Goal: Task Accomplishment & Management: Use online tool/utility

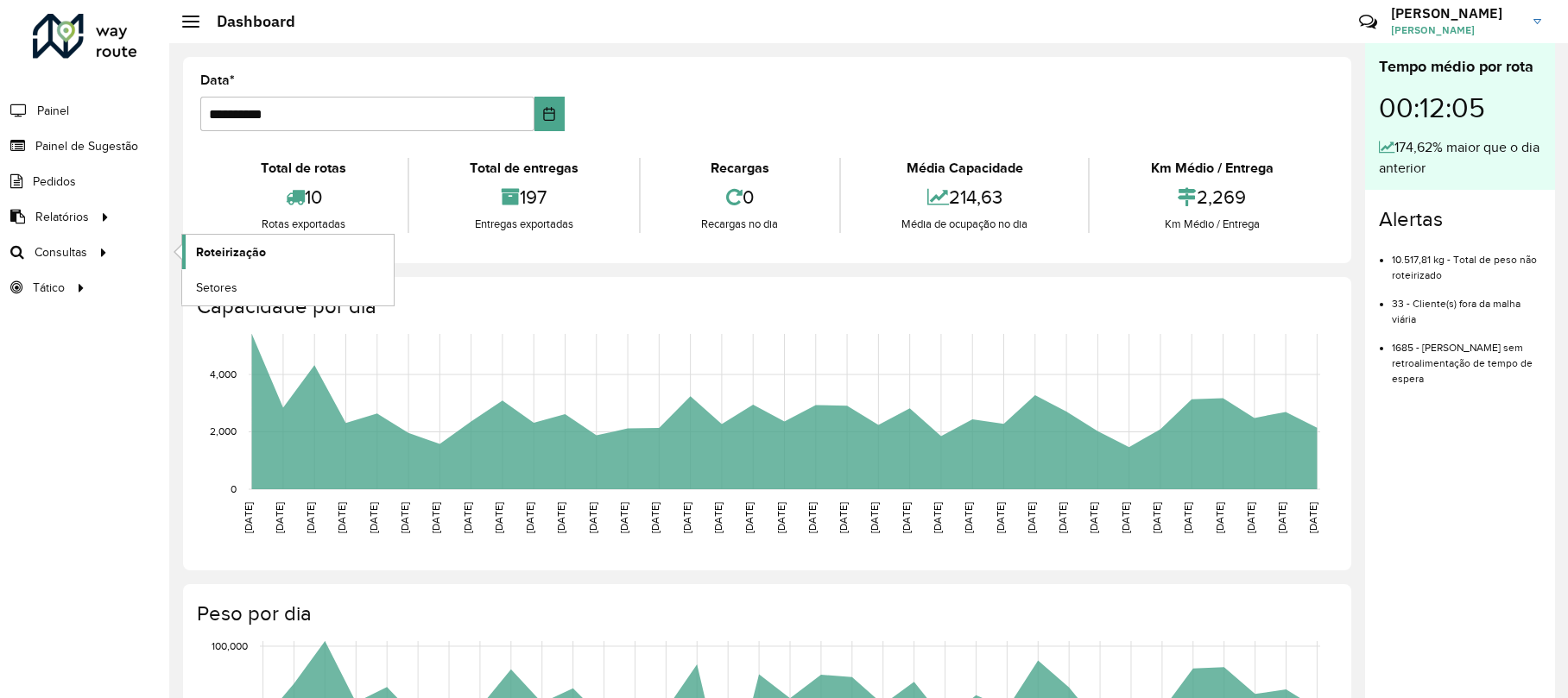
click at [214, 258] on span "Roteirização" at bounding box center [231, 252] width 70 height 18
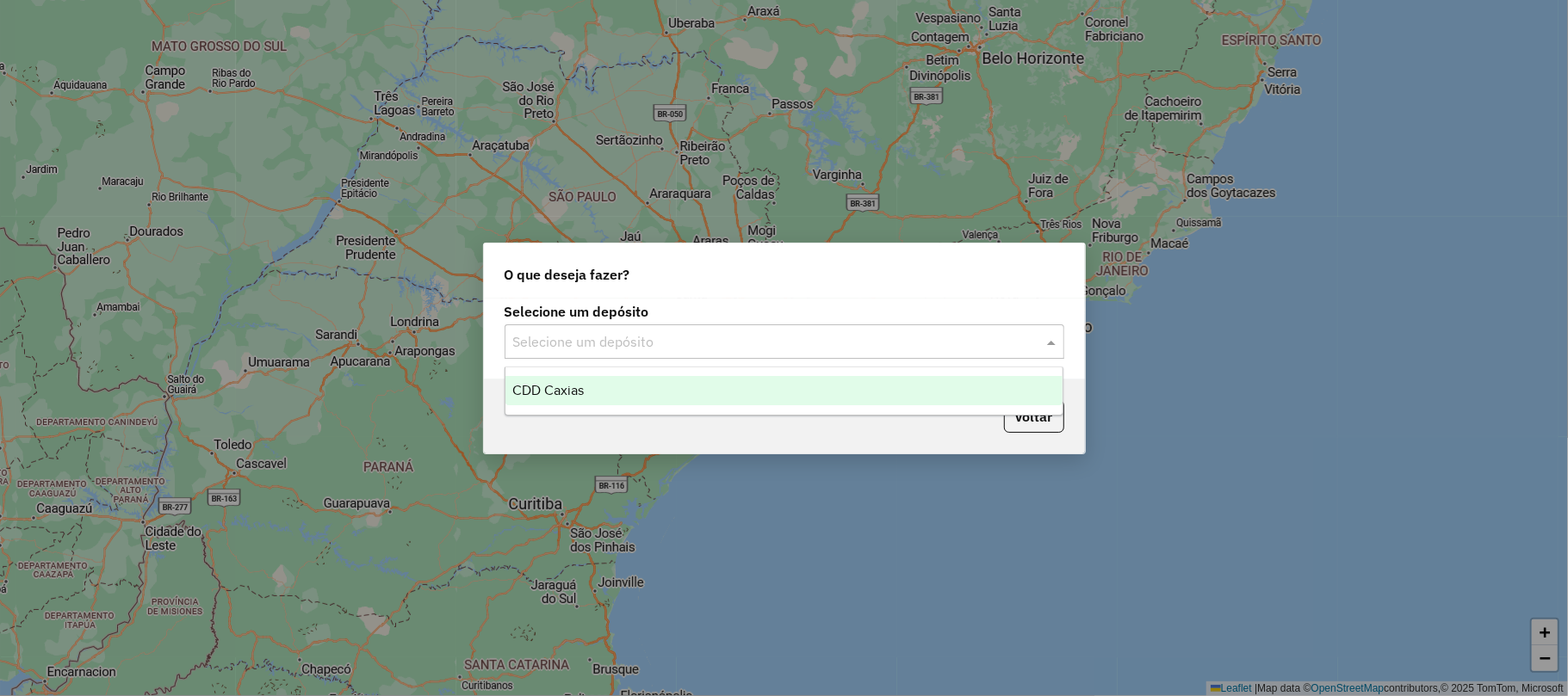
click at [600, 328] on div "Selecione um depósito" at bounding box center [784, 341] width 560 height 34
click at [593, 394] on div "CDD Caxias" at bounding box center [784, 391] width 557 height 29
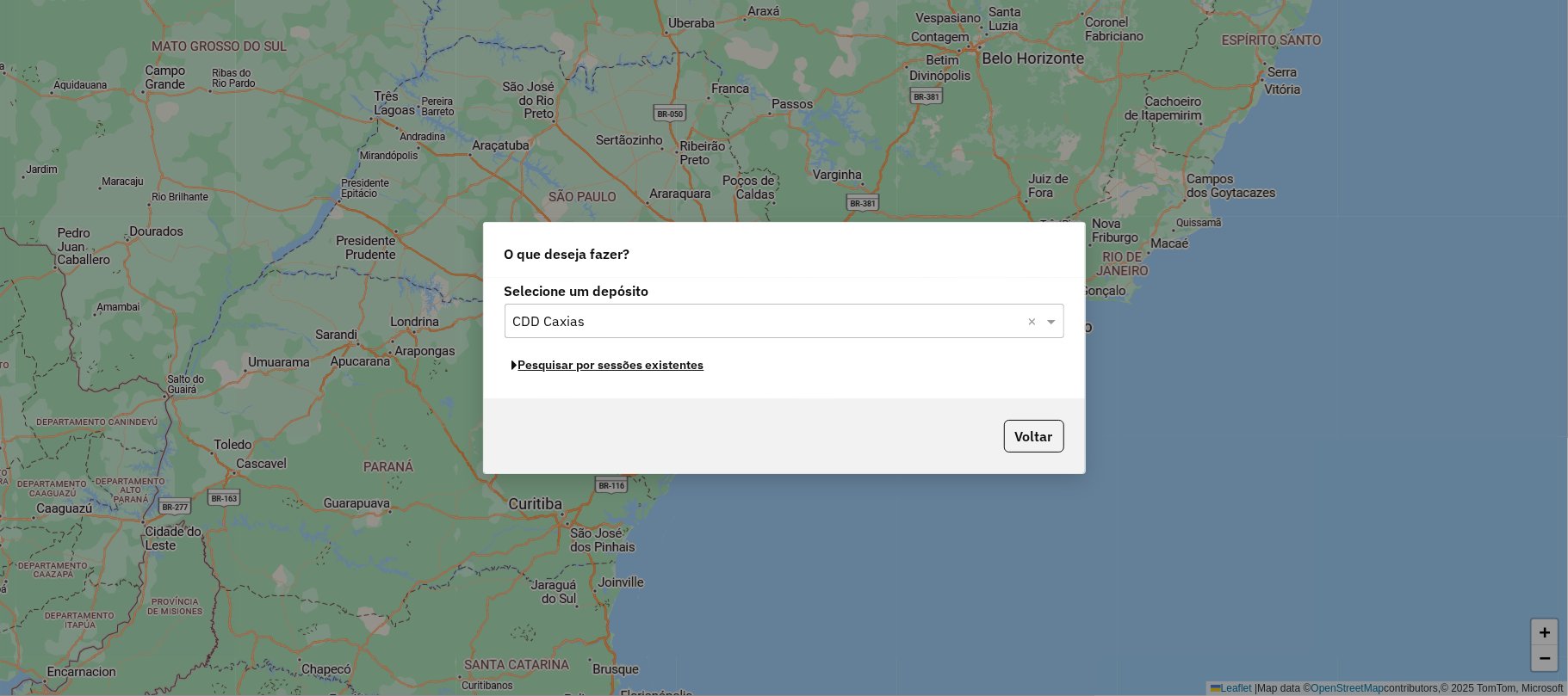
click at [604, 366] on button "Pesquisar por sessões existentes" at bounding box center [608, 365] width 208 height 27
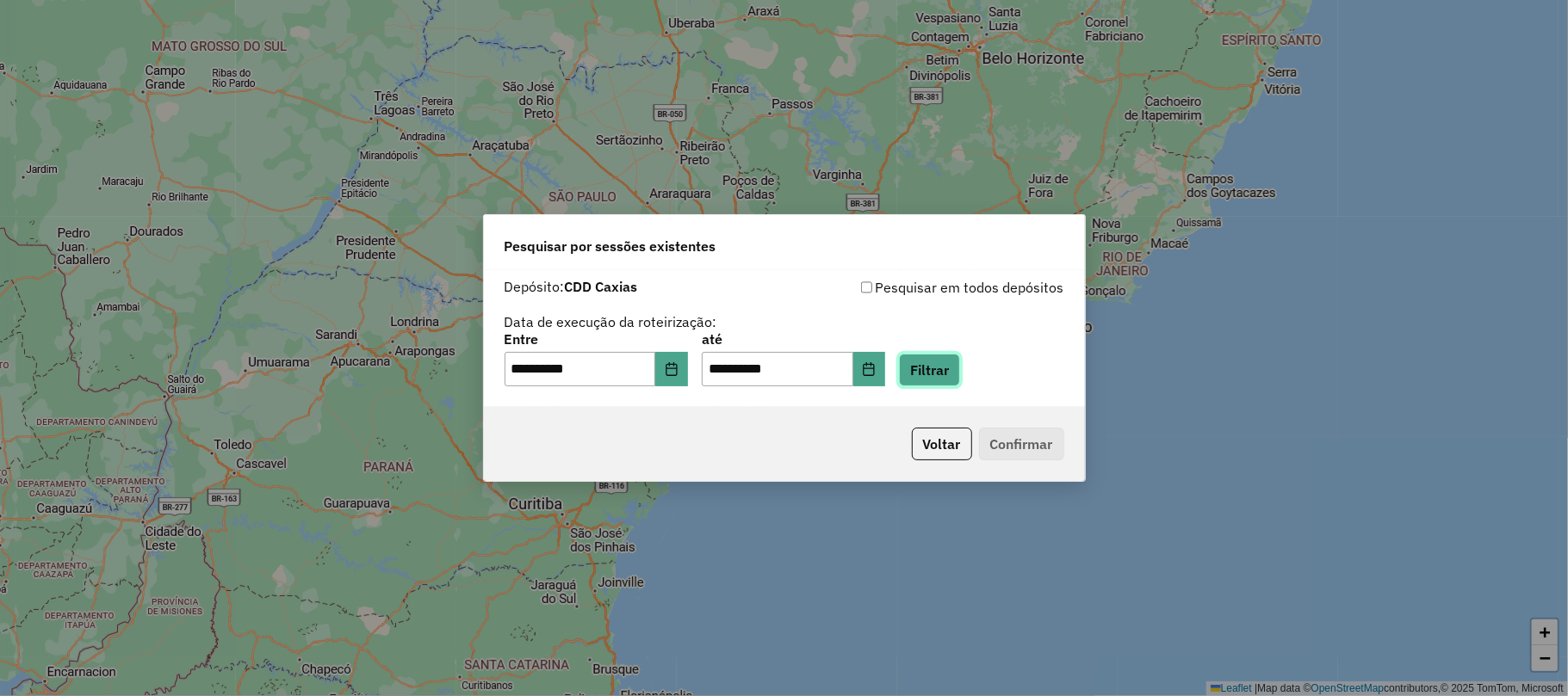
click at [948, 370] on button "Filtrar" at bounding box center [930, 370] width 61 height 32
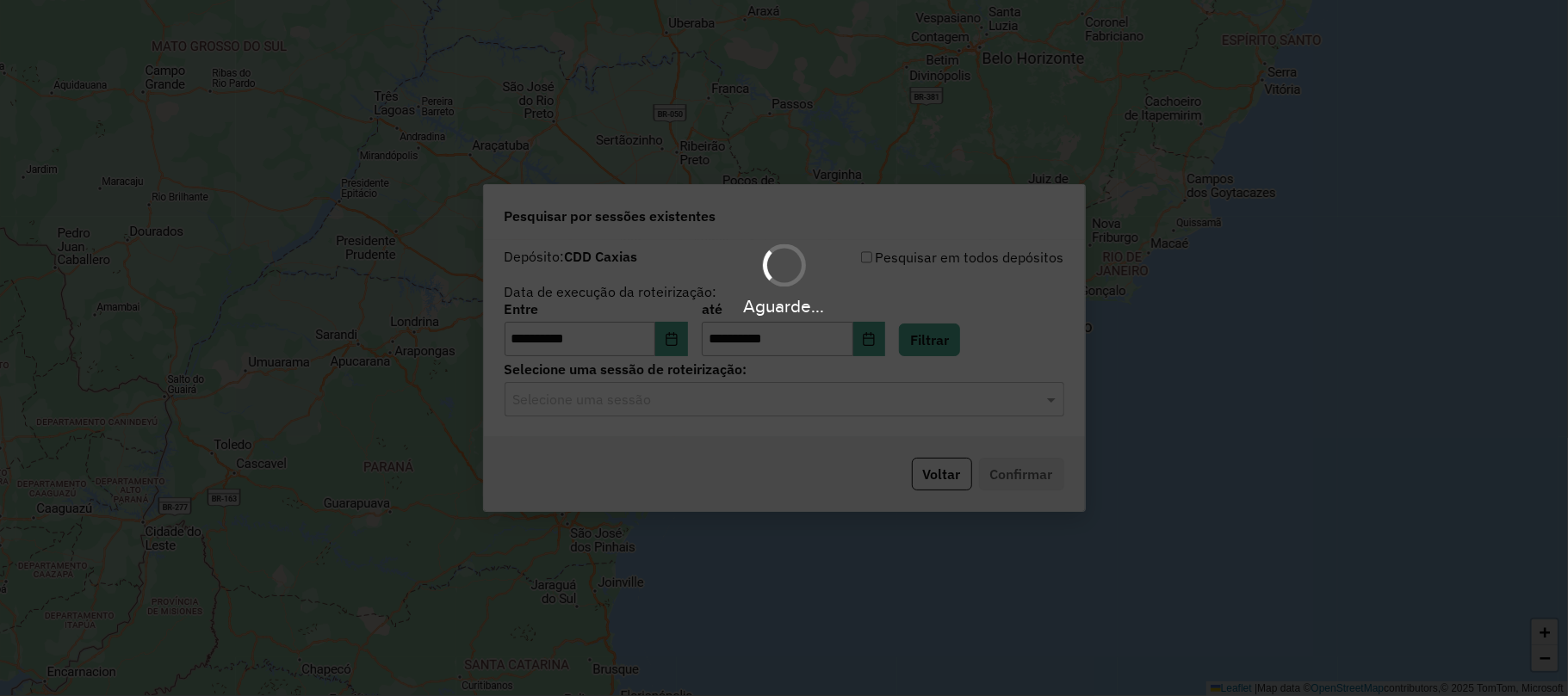
click at [653, 404] on hb-app "**********" at bounding box center [784, 348] width 1568 height 696
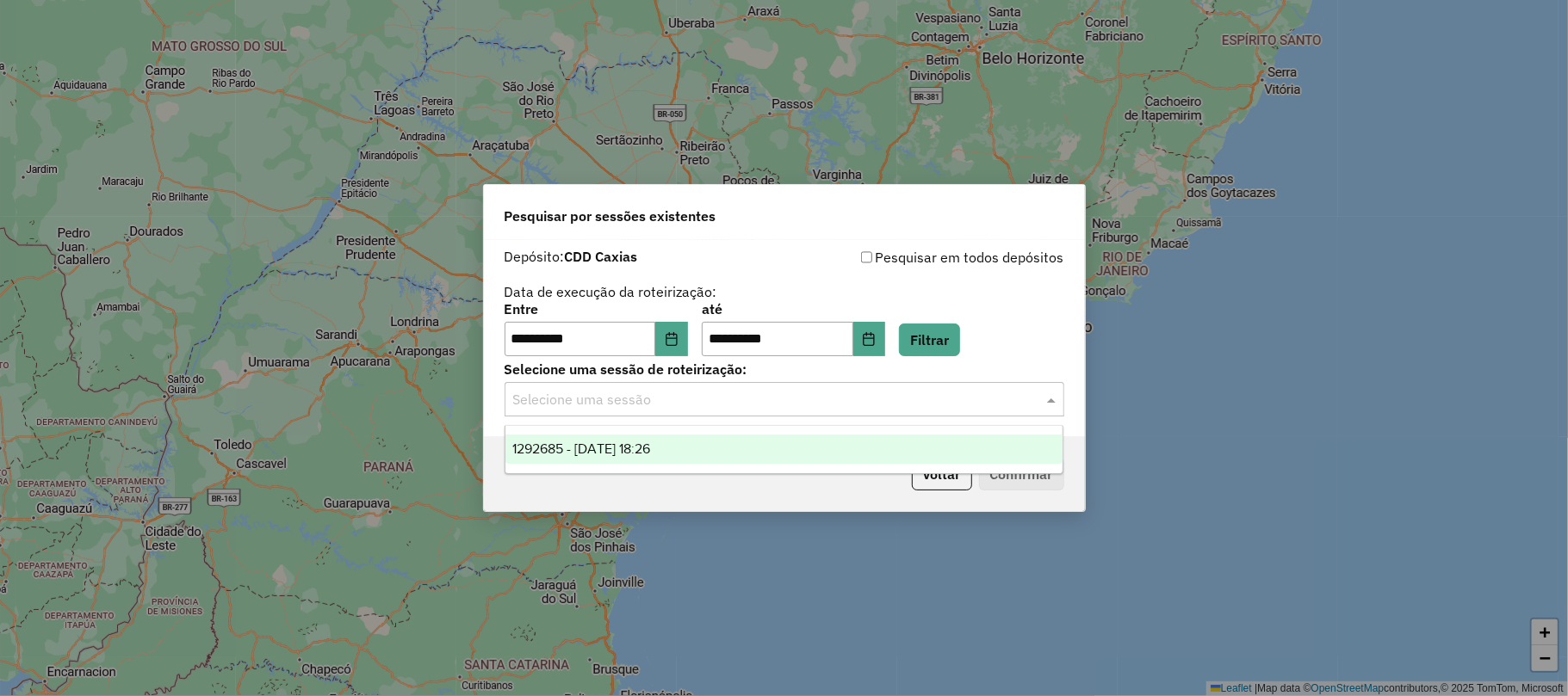
click at [653, 404] on input "text" at bounding box center [767, 400] width 508 height 21
click at [650, 442] on span "1292685 - 11/10/2025 18:26" at bounding box center [581, 449] width 138 height 14
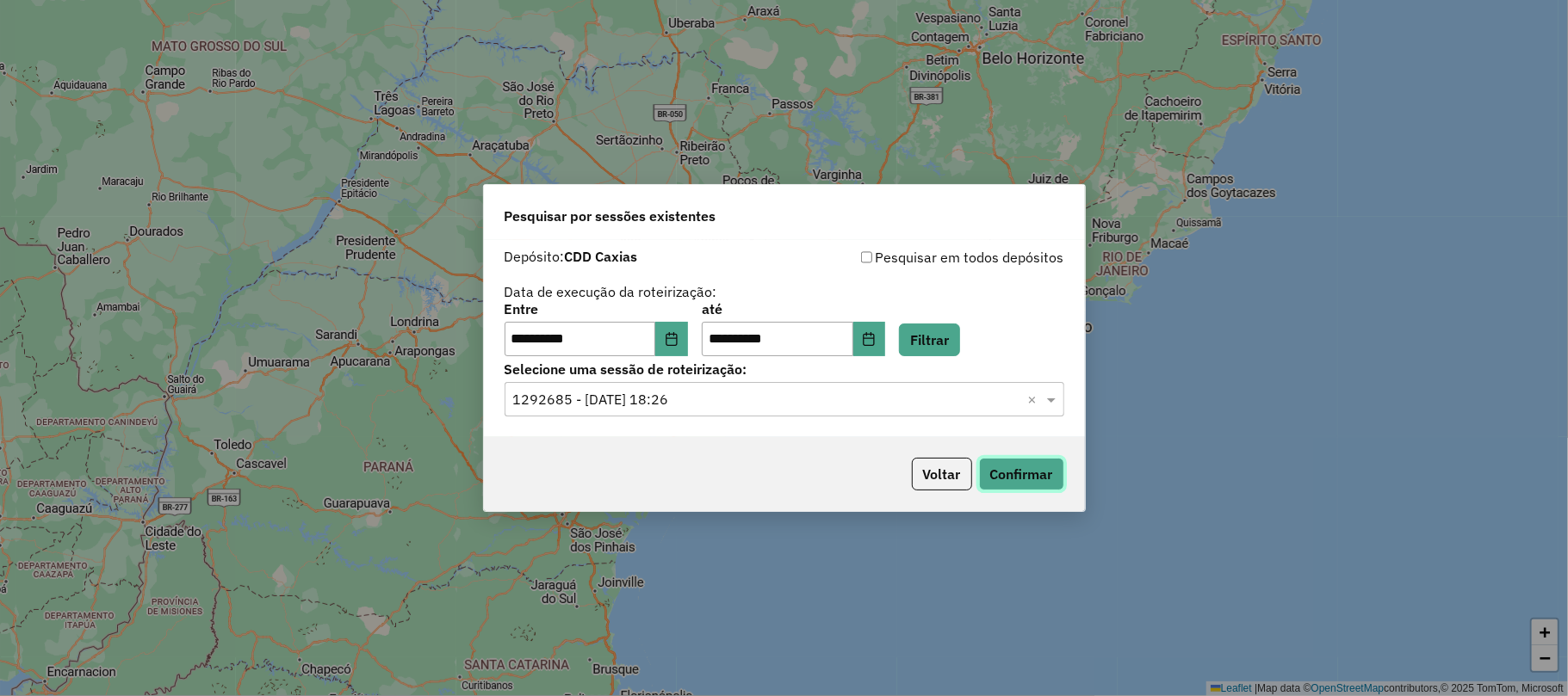
click at [1047, 479] on button "Confirmar" at bounding box center [1022, 474] width 85 height 32
click at [1003, 472] on button "Confirmar" at bounding box center [1022, 474] width 85 height 32
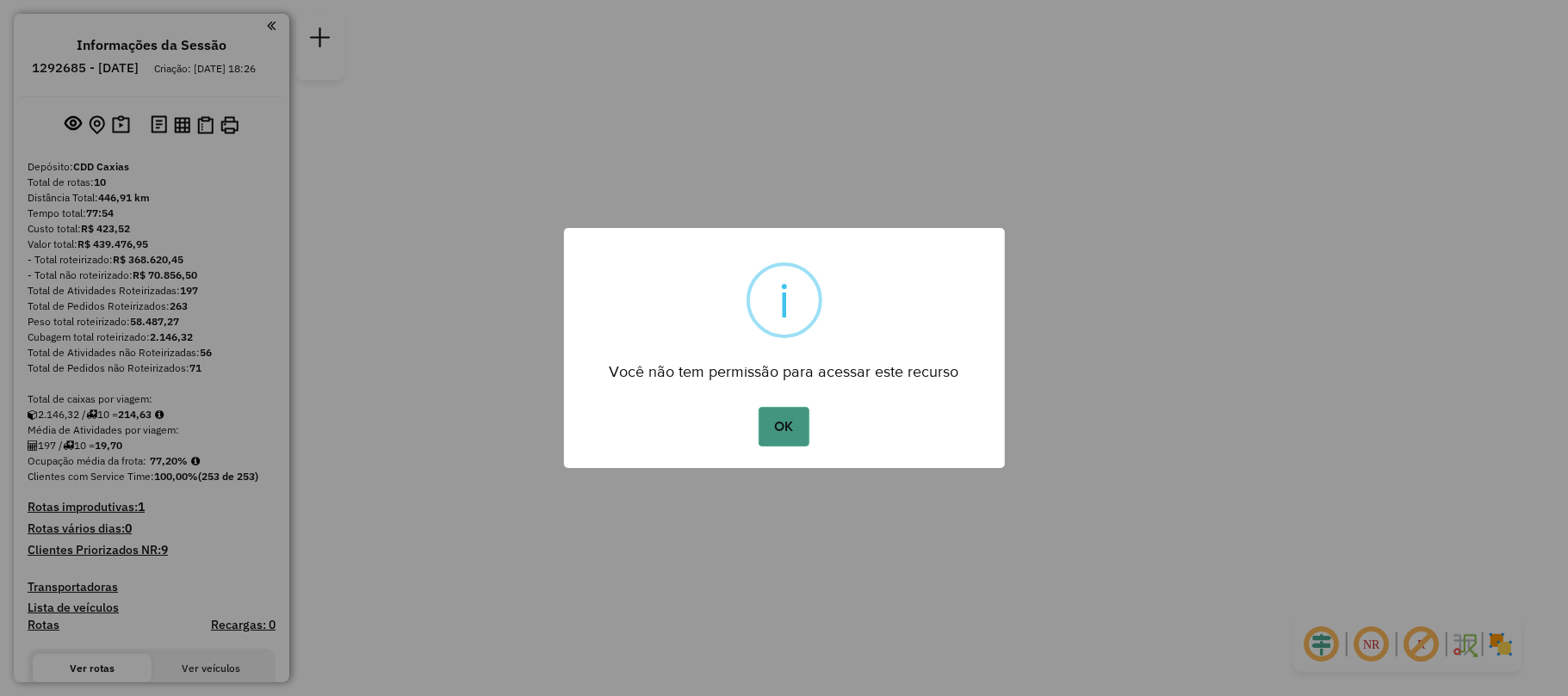
click at [807, 415] on button "OK" at bounding box center [784, 427] width 51 height 40
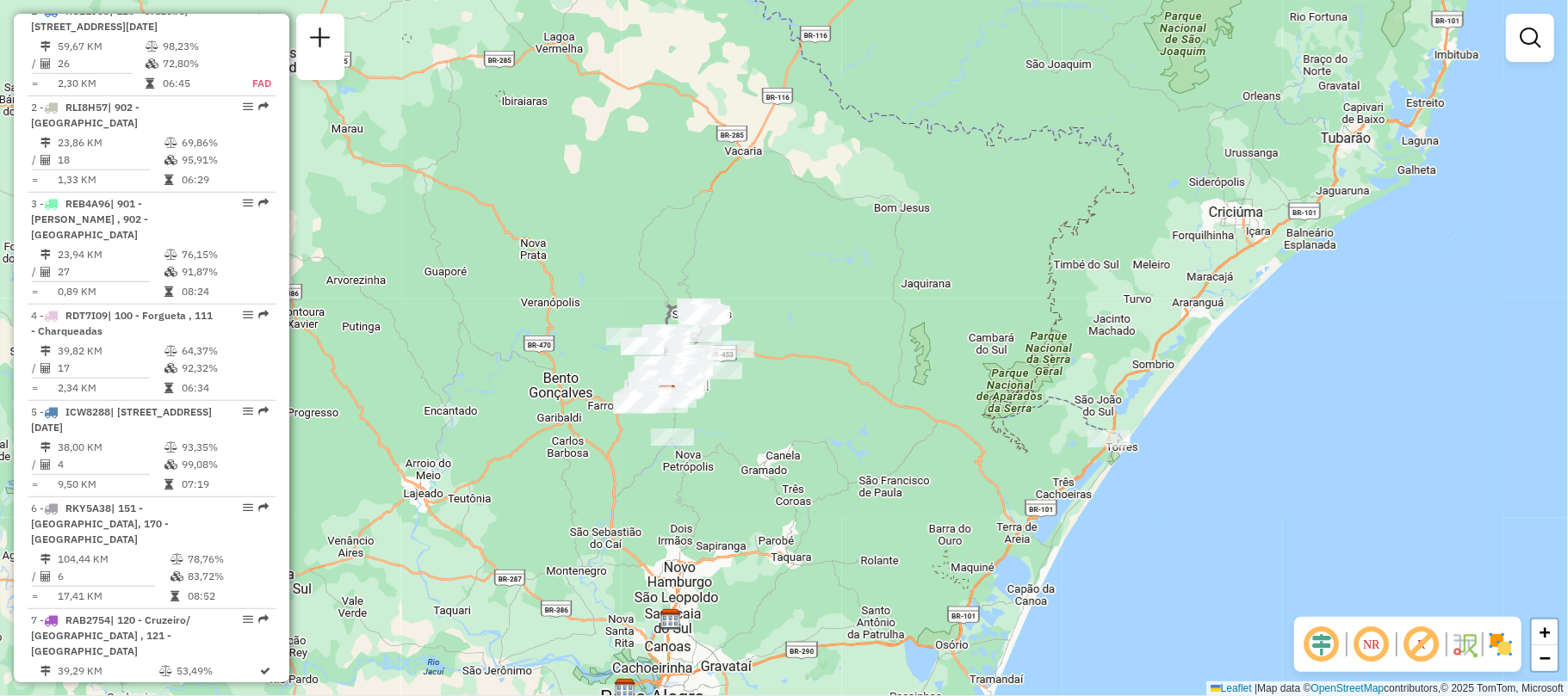
scroll to position [115, 0]
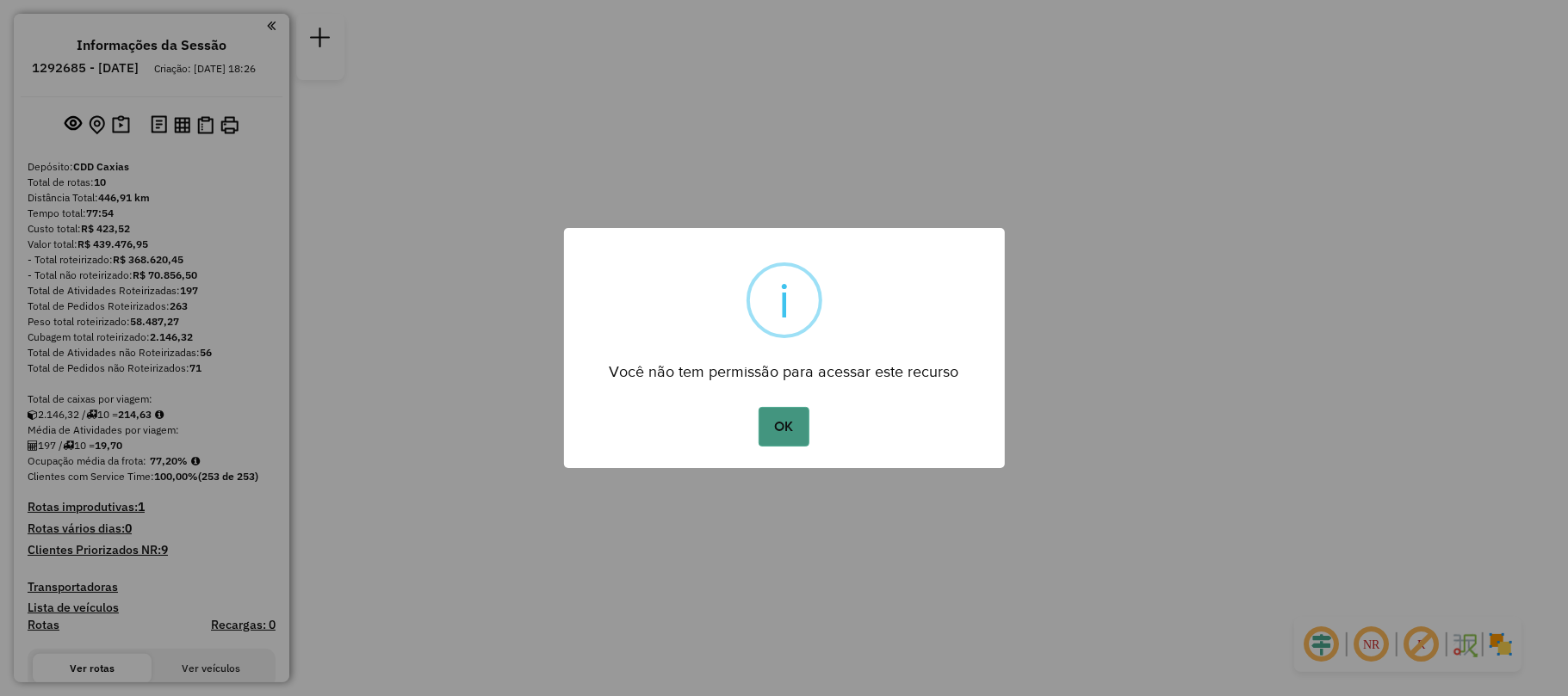
drag, startPoint x: 784, startPoint y: 424, endPoint x: 583, endPoint y: 380, distance: 205.8
click at [784, 425] on button "OK" at bounding box center [784, 427] width 51 height 40
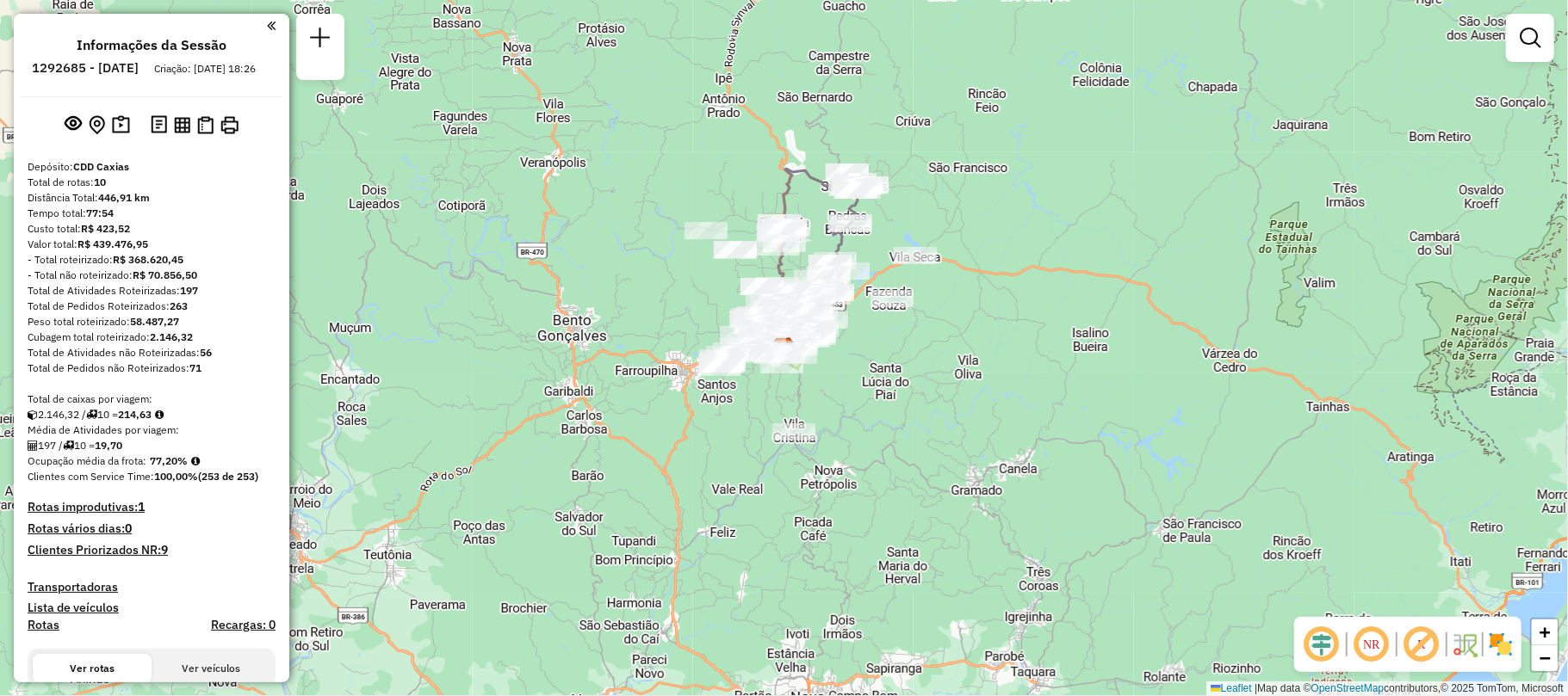
scroll to position [574, 0]
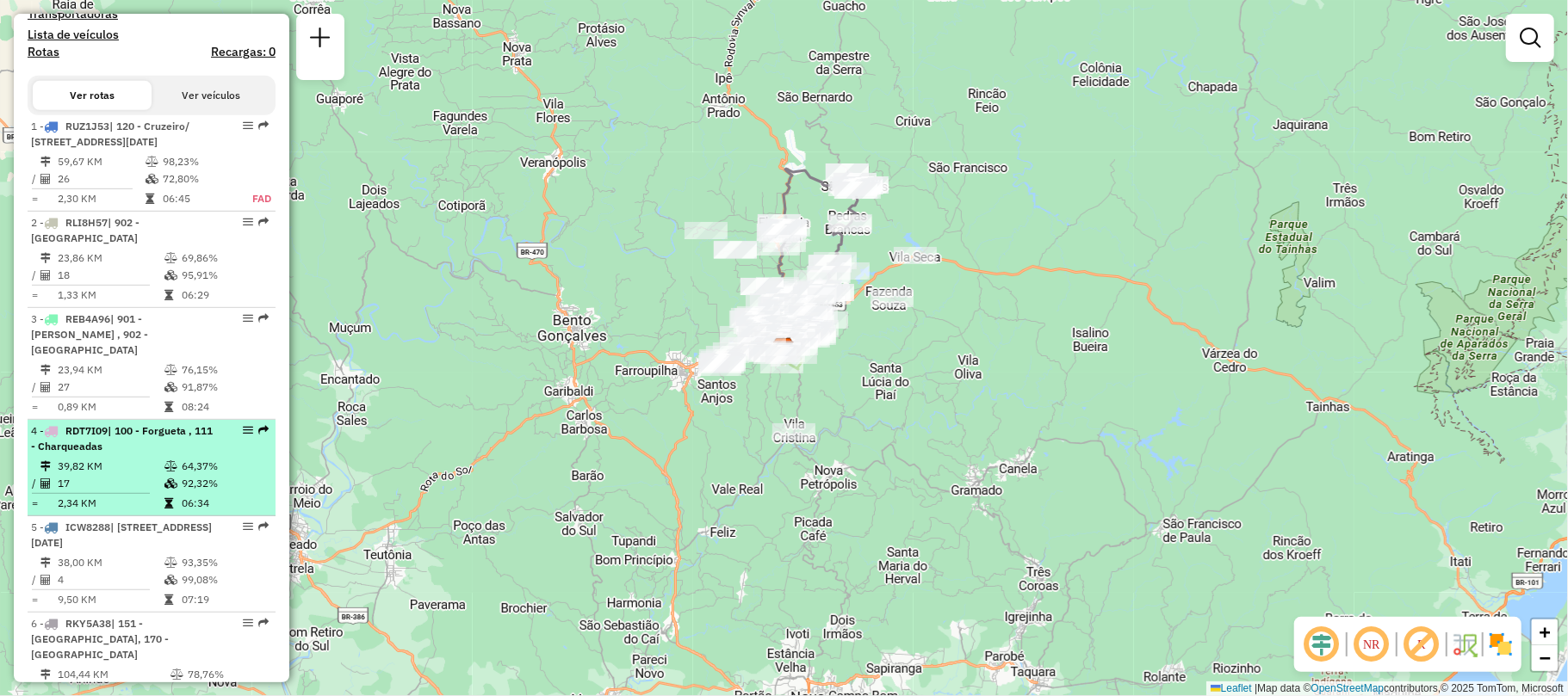
click at [136, 454] on div "4 - RDT7I09 | 100 - Forgueta , 111 - Charqueadas" at bounding box center [122, 439] width 182 height 31
select select "**********"
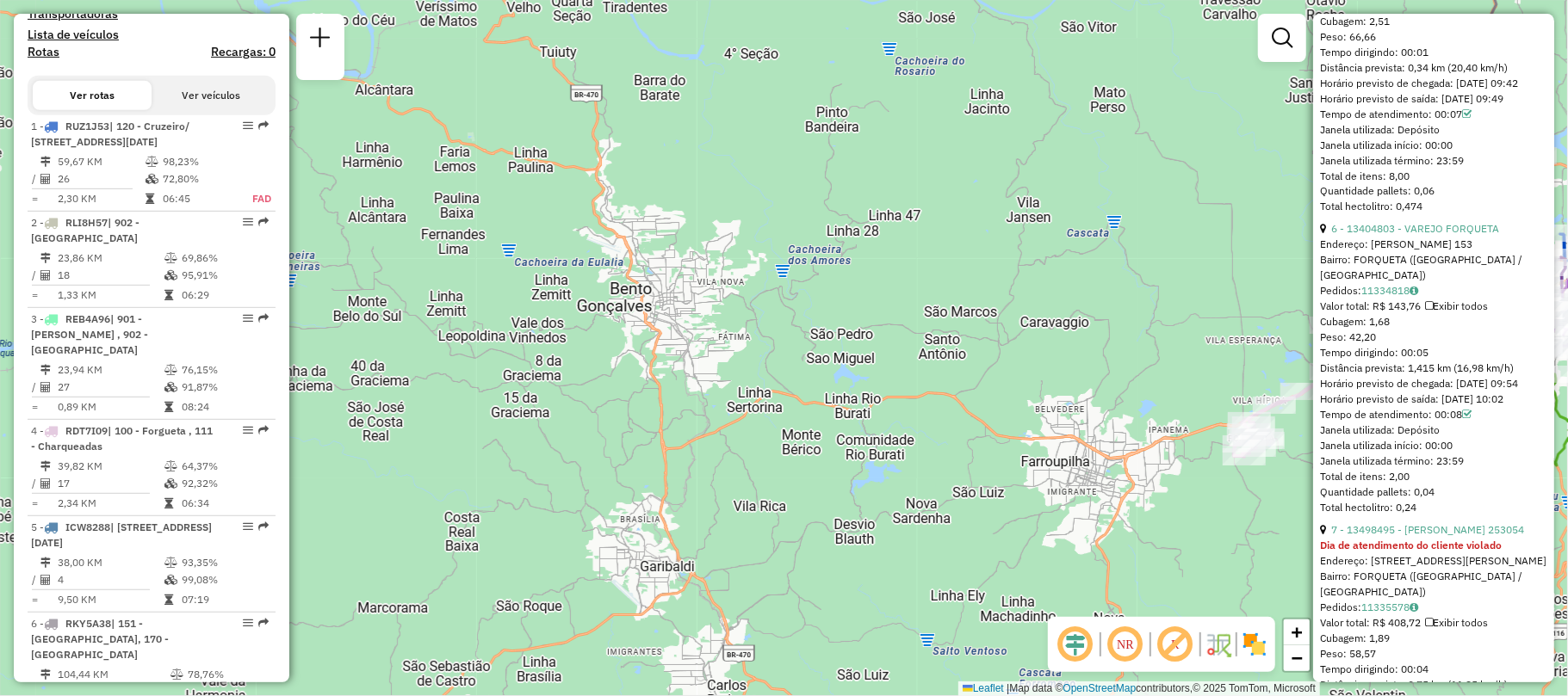
scroll to position [2295, 0]
